Goal: Manage account settings

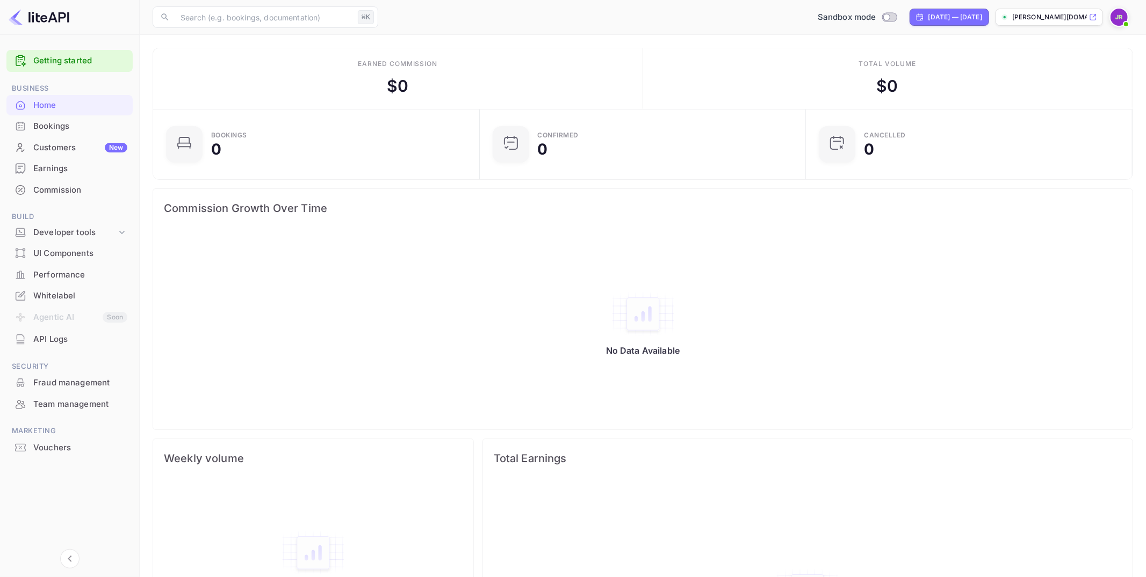
click at [1042, 20] on p "john-richards-8pebz.nu..." at bounding box center [1049, 17] width 75 height 10
click at [64, 188] on div "Commission" at bounding box center [80, 190] width 94 height 12
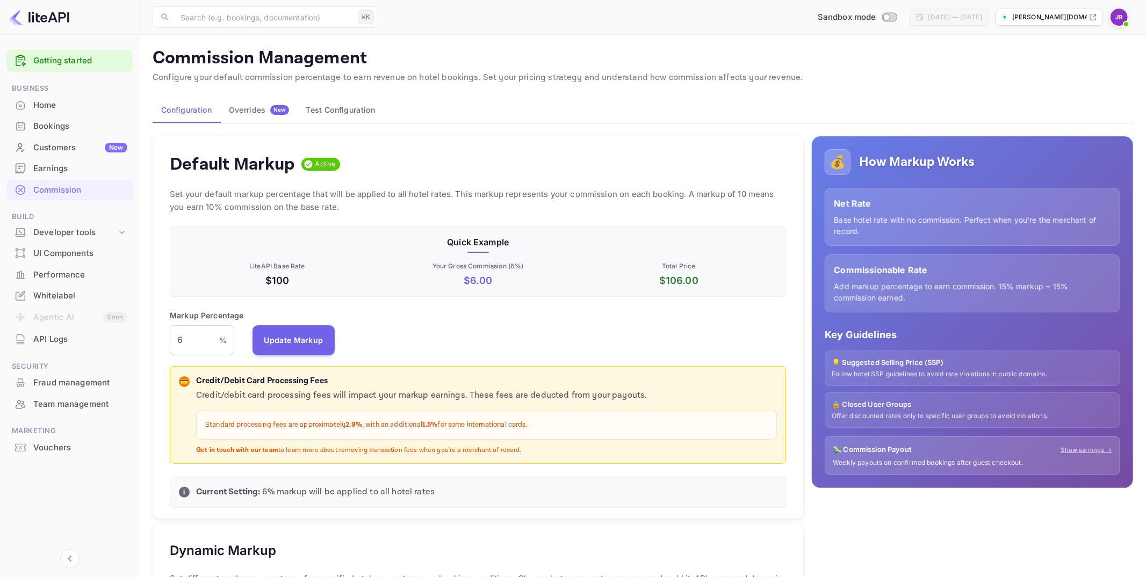
scroll to position [191, 616]
drag, startPoint x: 203, startPoint y: 339, endPoint x: 130, endPoint y: 337, distance: 73.1
click at [131, 337] on div "Getting started Business Home Bookings Customers New Earnings Commission Build …" at bounding box center [573, 536] width 1146 height 1072
click at [195, 344] on input "6" at bounding box center [194, 341] width 49 height 30
drag, startPoint x: 191, startPoint y: 341, endPoint x: 148, endPoint y: 334, distance: 43.6
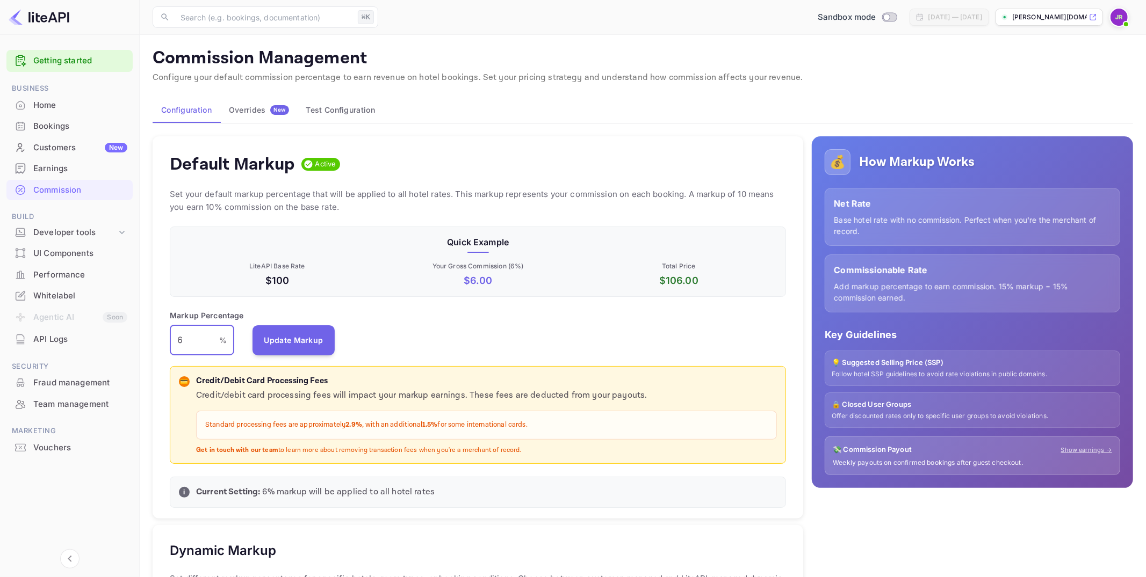
type input "13"
click at [320, 343] on button "Update Markup" at bounding box center [293, 340] width 83 height 30
click at [59, 171] on div "Earnings" at bounding box center [80, 169] width 94 height 12
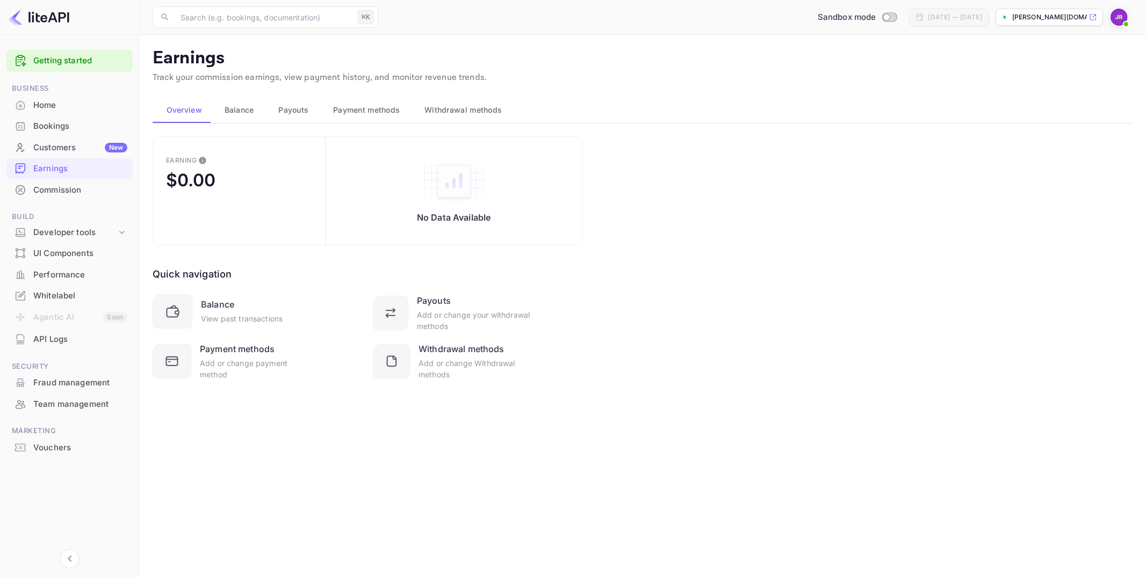
click at [1119, 19] on img at bounding box center [1118, 17] width 17 height 17
click at [1036, 112] on div "Logout" at bounding box center [1067, 111] width 124 height 26
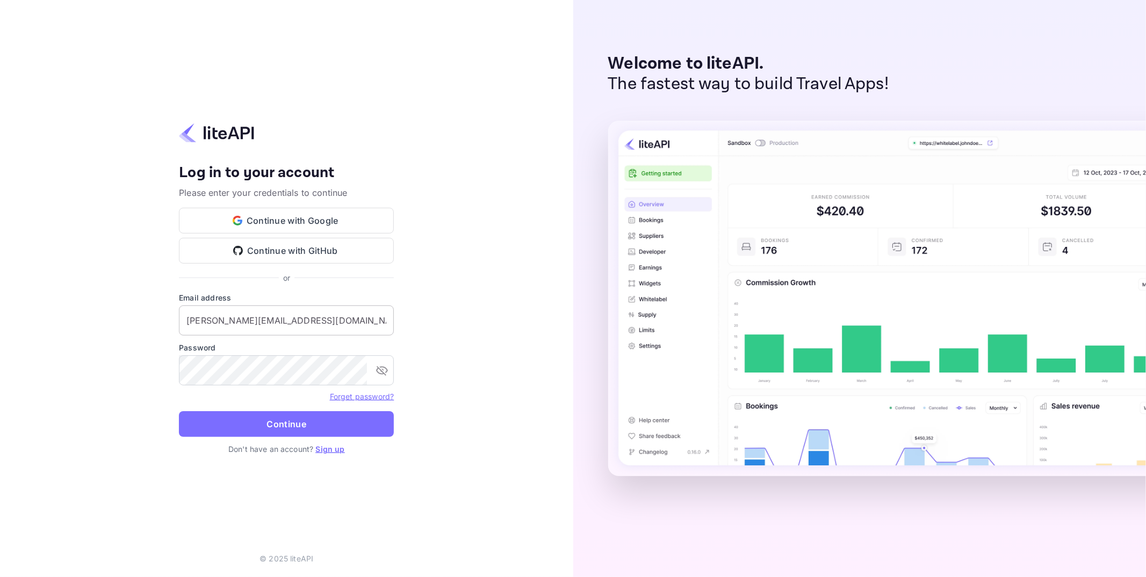
click at [273, 316] on input "j.richards+0714@nuitee.com" at bounding box center [286, 321] width 215 height 30
type input "billing@stafftraveler.com"
click at [248, 435] on button "Continue" at bounding box center [286, 424] width 215 height 26
